Goal: Find specific page/section: Find specific page/section

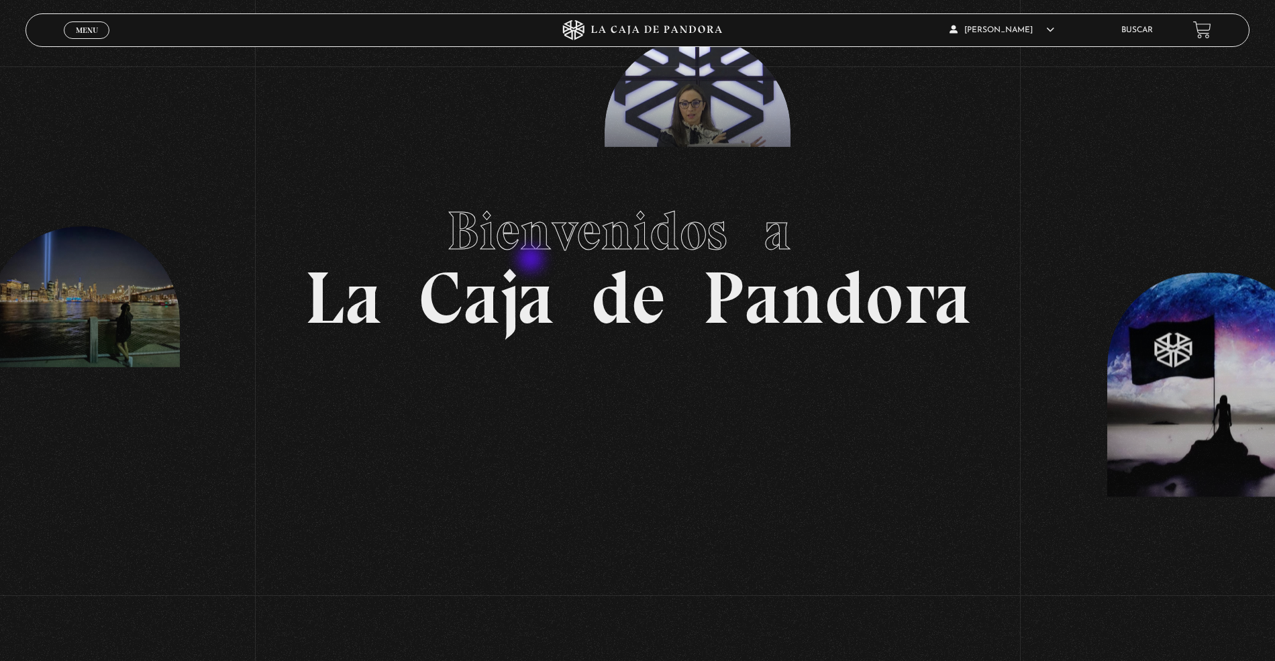
scroll to position [89, 0]
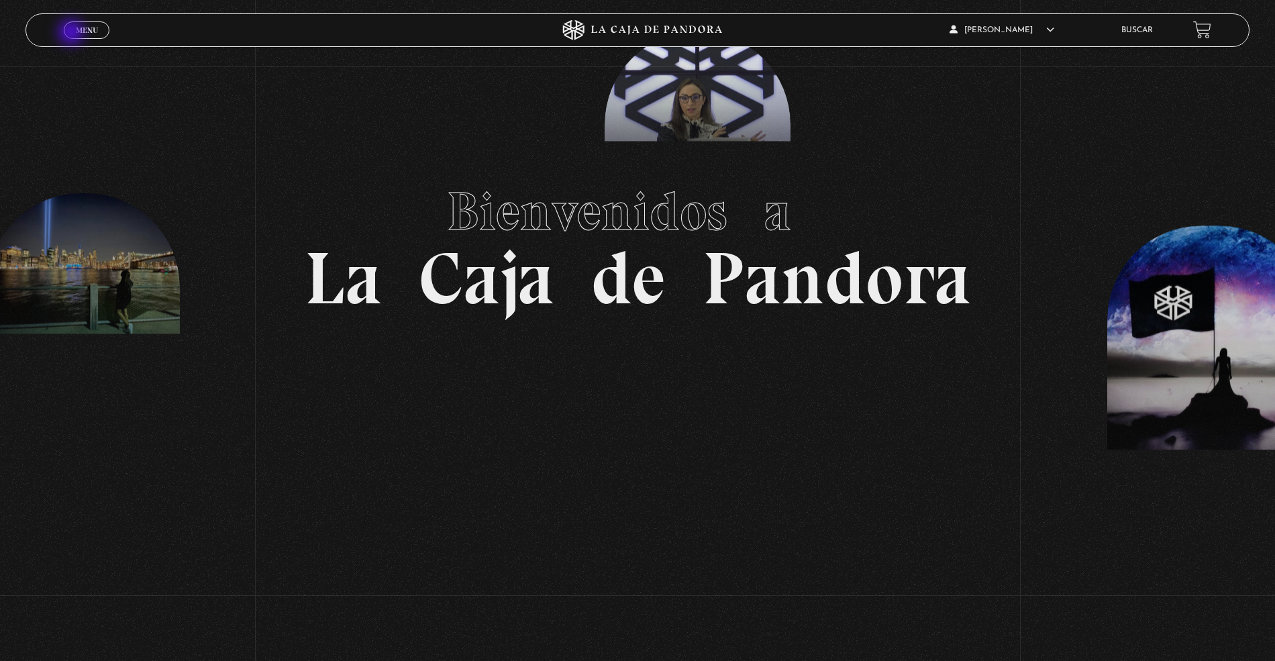
click at [72, 34] on link "Menu Cerrar" at bounding box center [87, 29] width 46 height 17
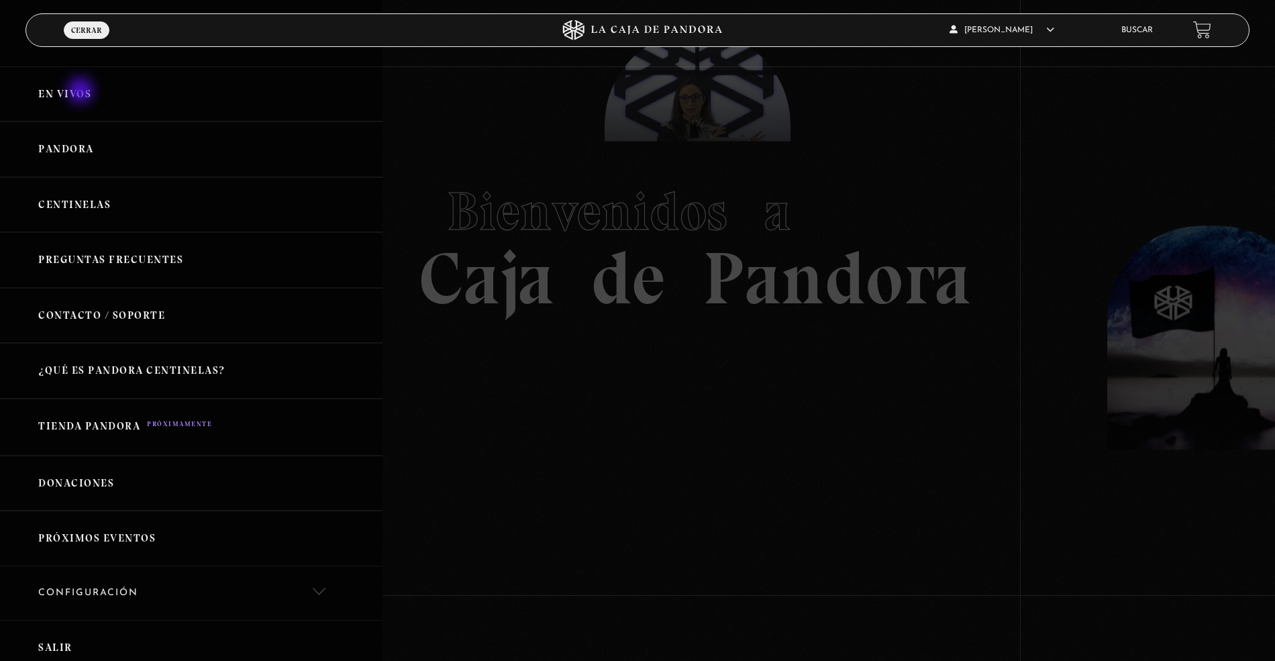
click at [82, 92] on link "En vivos" at bounding box center [191, 94] width 383 height 56
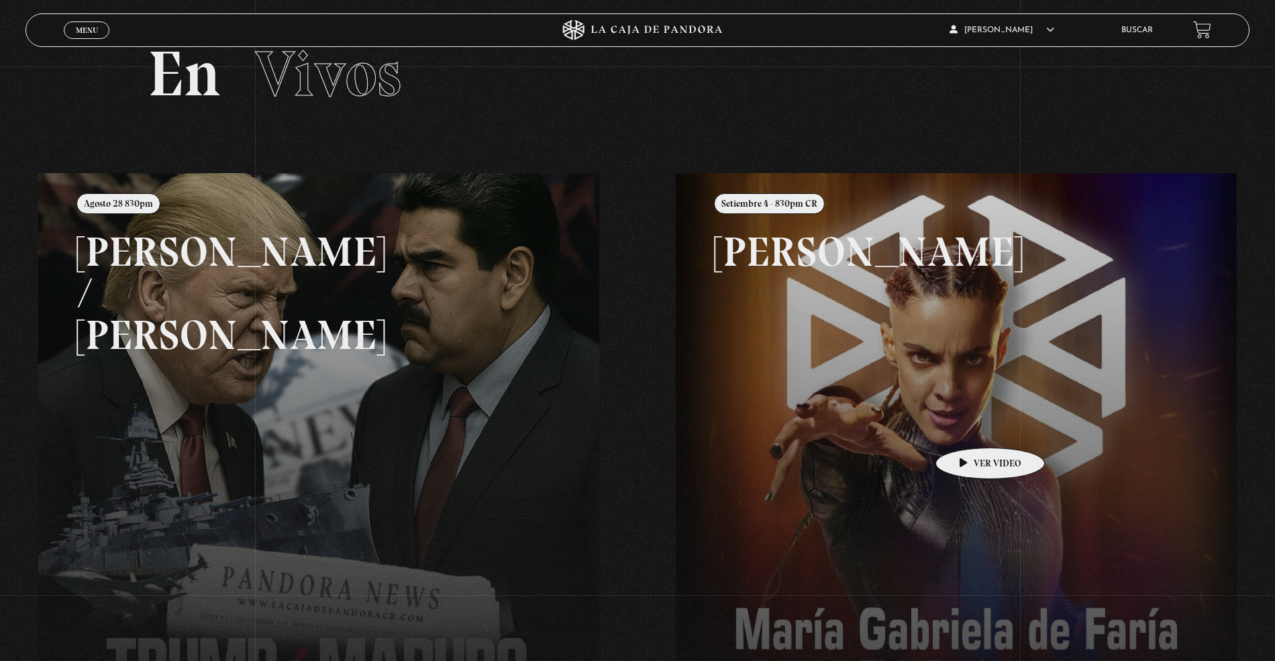
scroll to position [89, 0]
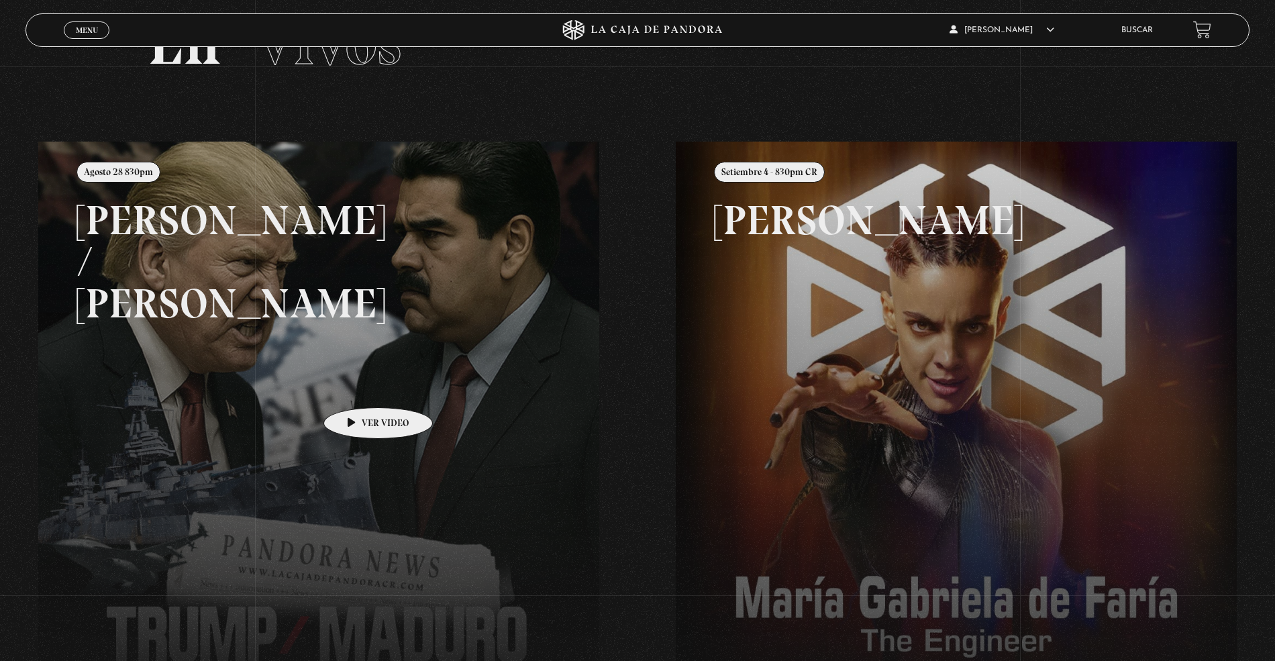
click at [314, 358] on link at bounding box center [675, 472] width 1275 height 661
